Goal: Communication & Community: Answer question/provide support

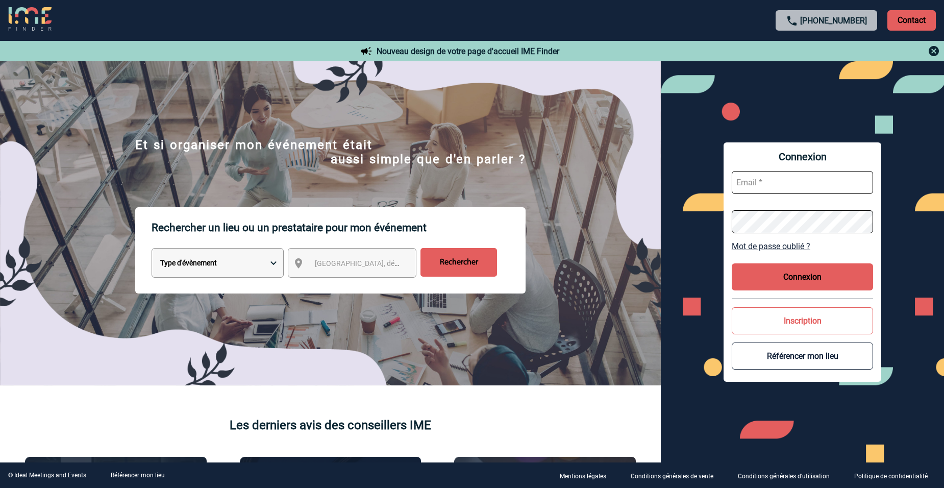
click at [757, 177] on input "text" at bounding box center [803, 182] width 142 height 23
type input "virginie.goullianne@albea-patrimoine.com"
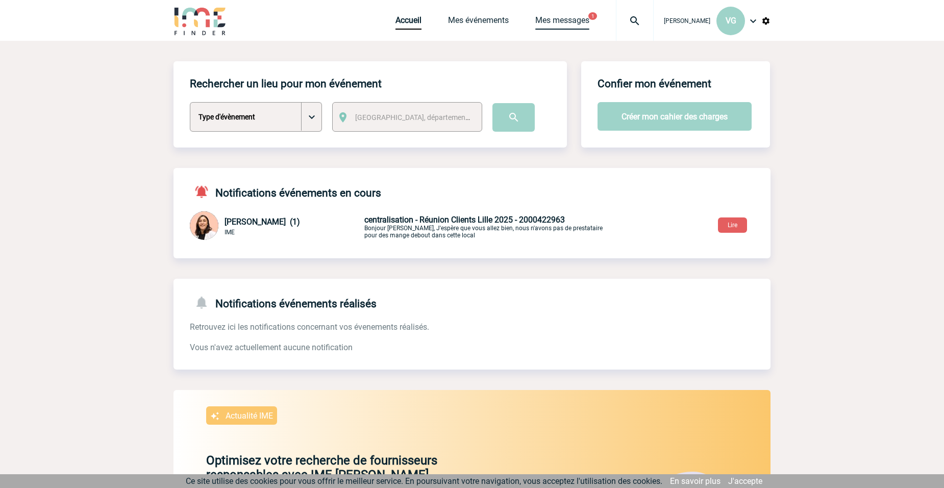
click at [551, 18] on link "Mes messages" at bounding box center [562, 22] width 54 height 14
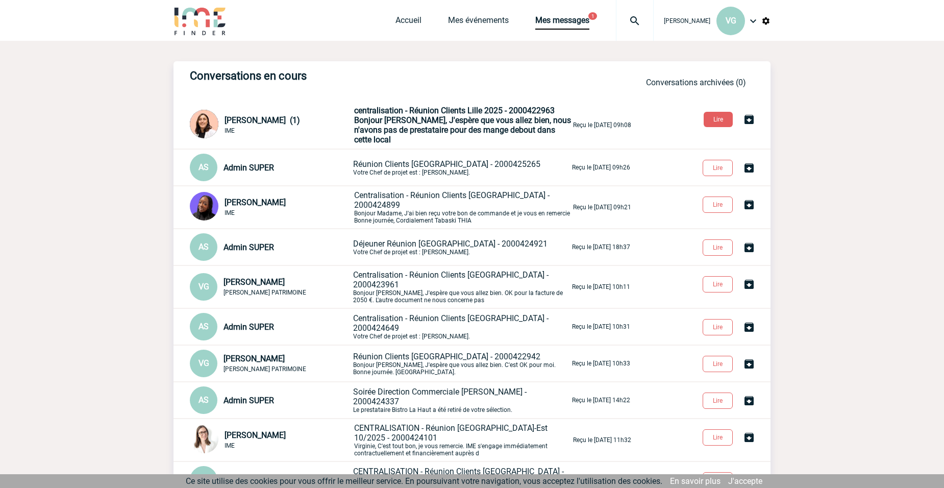
click at [443, 123] on span "Bonjour Virginie, J'espère que vous allez bien, nous n'avons pas de prestataire…" at bounding box center [462, 129] width 217 height 29
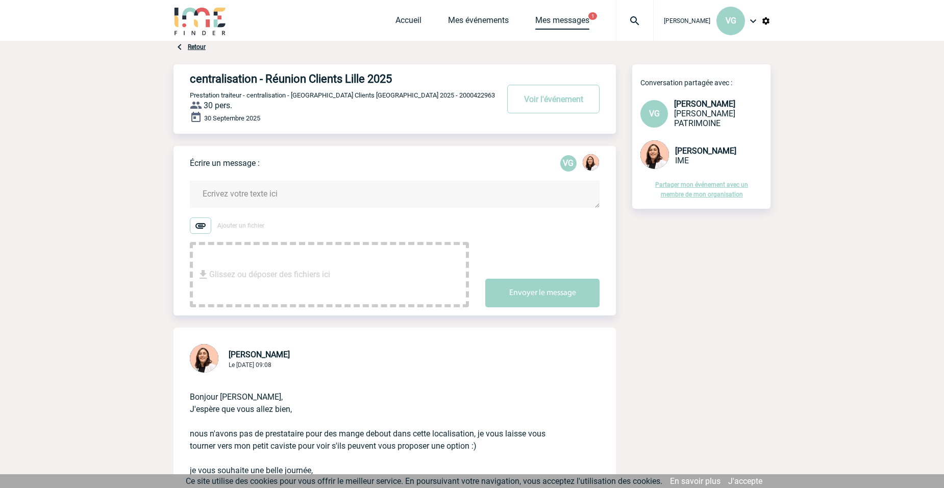
click at [549, 18] on link "Mes messages" at bounding box center [562, 22] width 54 height 14
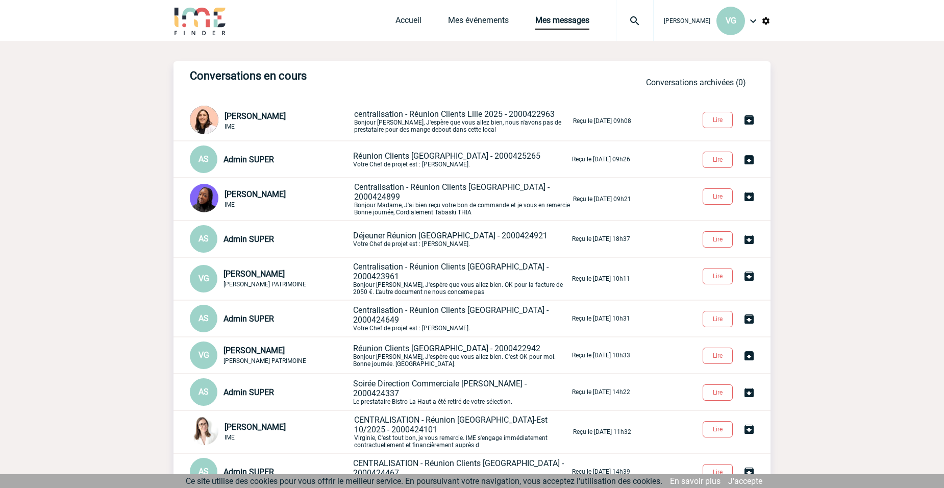
click at [395, 189] on span "Centralisation - Réunion Clients [GEOGRAPHIC_DATA] - 2000424899" at bounding box center [451, 191] width 195 height 19
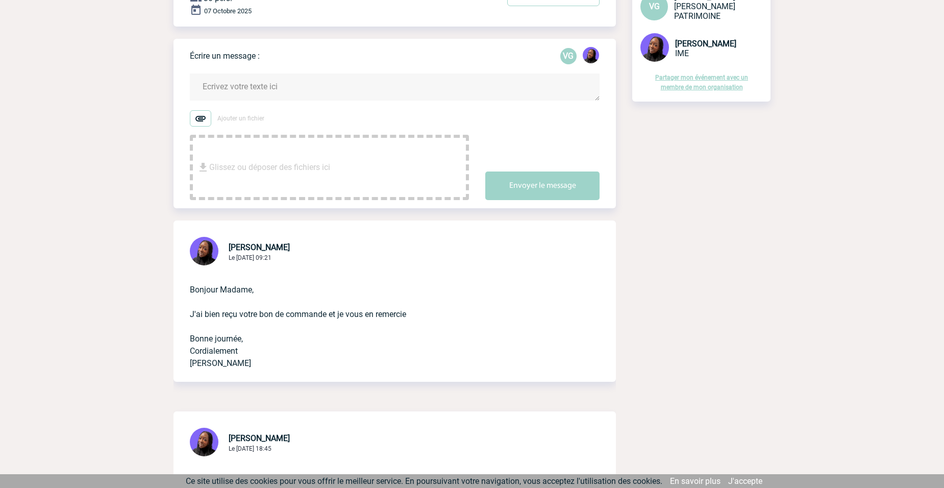
scroll to position [102, 0]
